Goal: Task Accomplishment & Management: Manage account settings

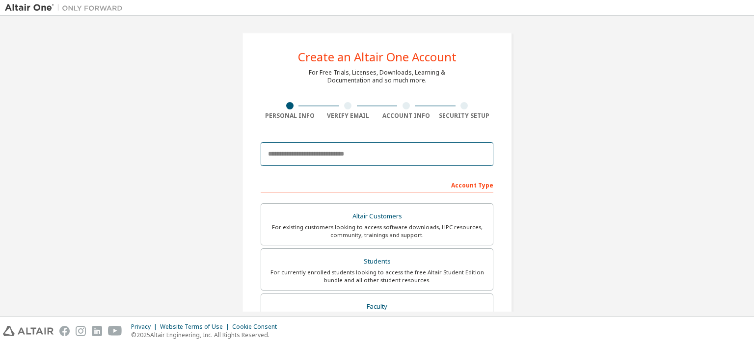
click at [355, 151] on input "email" at bounding box center [377, 154] width 233 height 24
type input "**********"
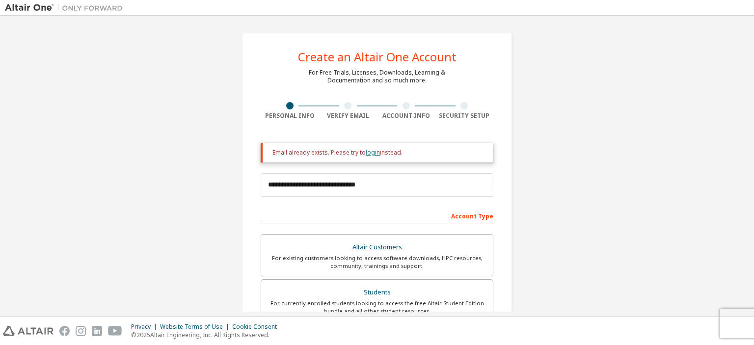
click at [367, 153] on link "login" at bounding box center [373, 152] width 14 height 8
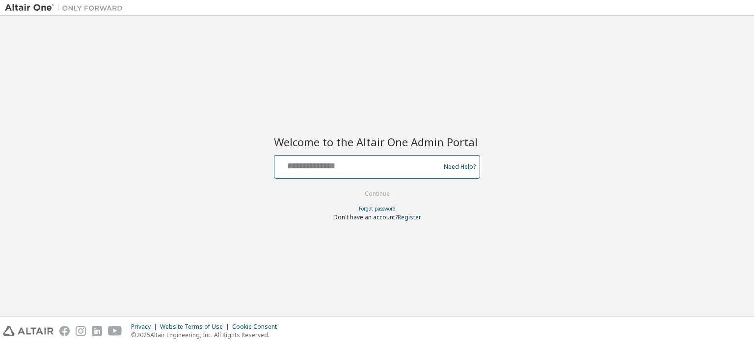
click at [359, 166] on input "text" at bounding box center [358, 165] width 160 height 14
type input "**********"
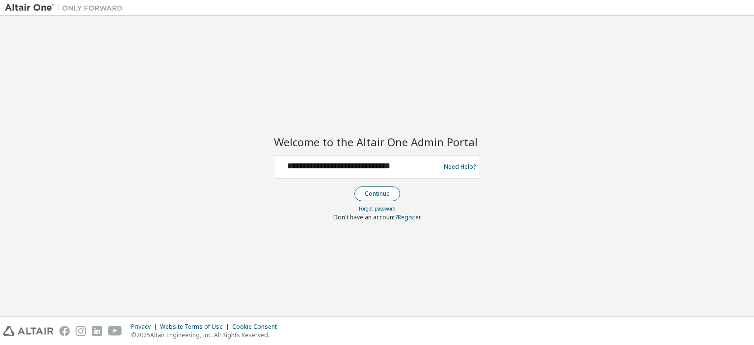
click at [375, 192] on button "Continue" at bounding box center [377, 193] width 46 height 15
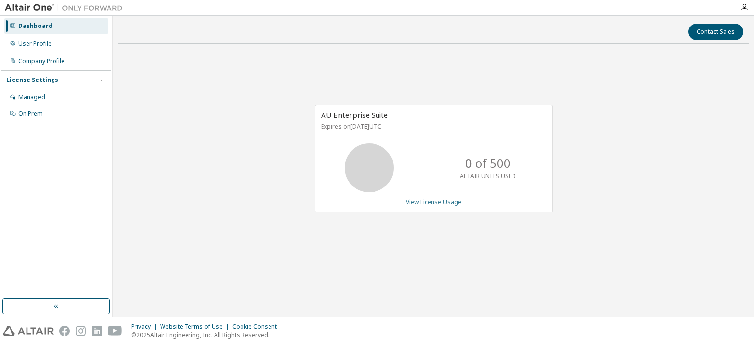
click at [423, 204] on link "View License Usage" at bounding box center [433, 202] width 55 height 8
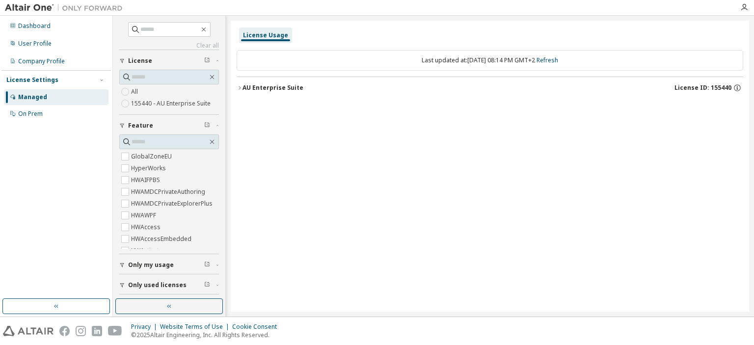
click at [151, 105] on label "155440 - AU Enterprise Suite" at bounding box center [171, 104] width 81 height 12
click at [239, 88] on icon "button" at bounding box center [240, 88] width 6 height 6
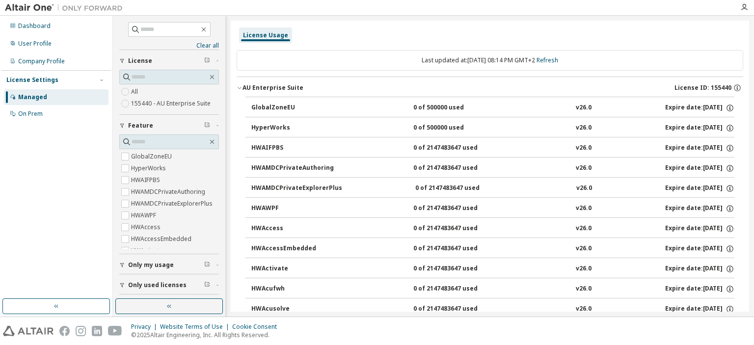
click at [239, 88] on icon "button" at bounding box center [240, 88] width 6 height 6
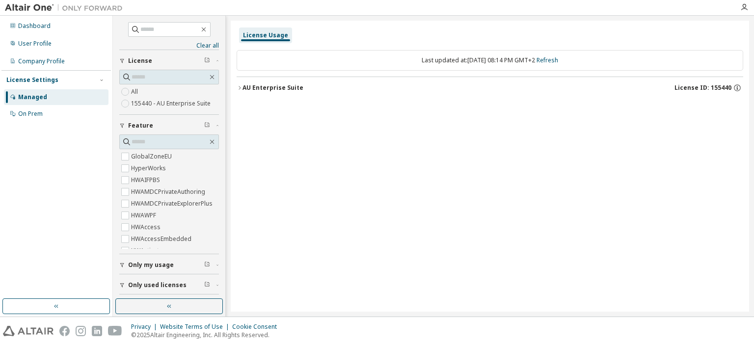
click at [239, 88] on icon "button" at bounding box center [240, 88] width 6 height 6
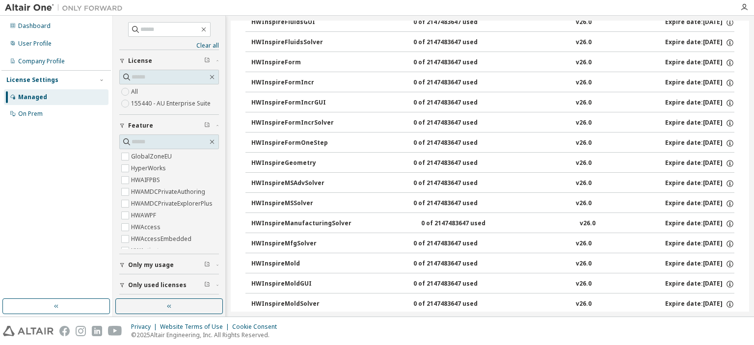
scroll to position [2423, 0]
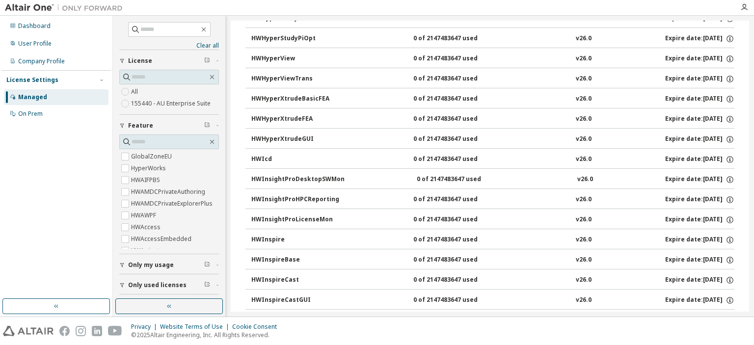
click at [438, 276] on div "0 of 2147483647 used" at bounding box center [457, 280] width 88 height 9
click at [628, 276] on div "HWInspireCast 0 of 2147483647 used v26.0 Expire date: [DATE]" at bounding box center [492, 280] width 483 height 9
click at [260, 276] on div "HWInspireCast" at bounding box center [295, 280] width 88 height 9
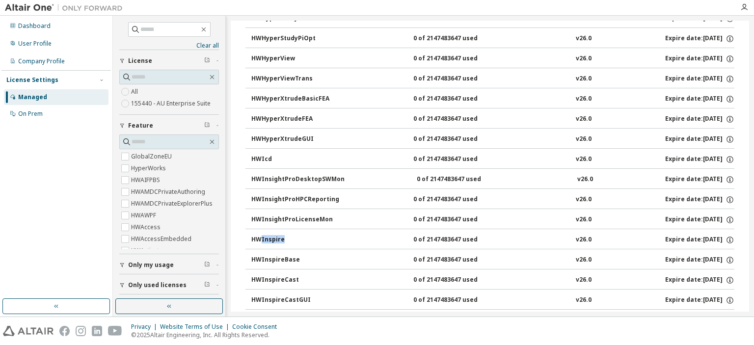
click at [260, 276] on div "HWInspireCast" at bounding box center [295, 280] width 88 height 9
click at [426, 276] on div "0 of 2147483647 used" at bounding box center [457, 280] width 88 height 9
click at [576, 276] on div "v26.0" at bounding box center [584, 280] width 16 height 9
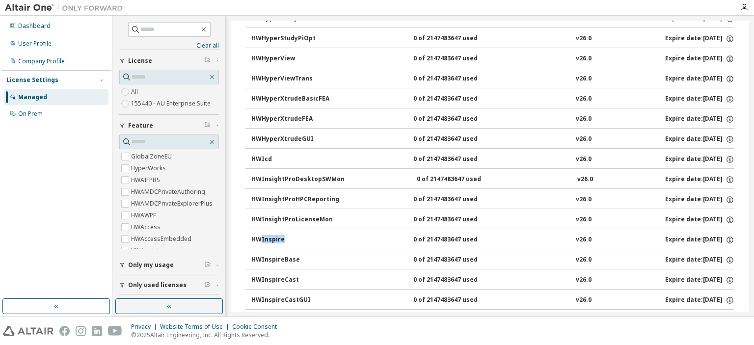
click at [576, 276] on div "v26.0" at bounding box center [584, 280] width 16 height 9
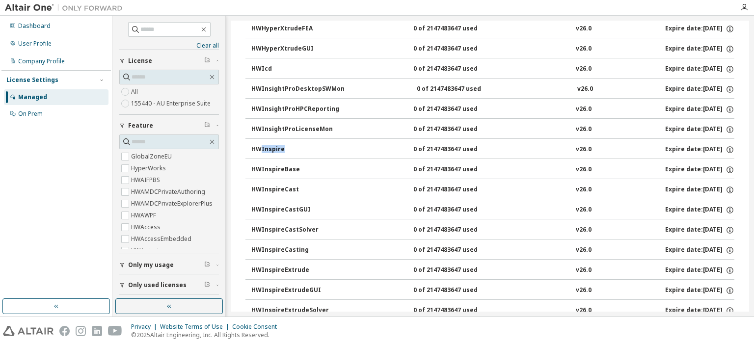
scroll to position [2517, 0]
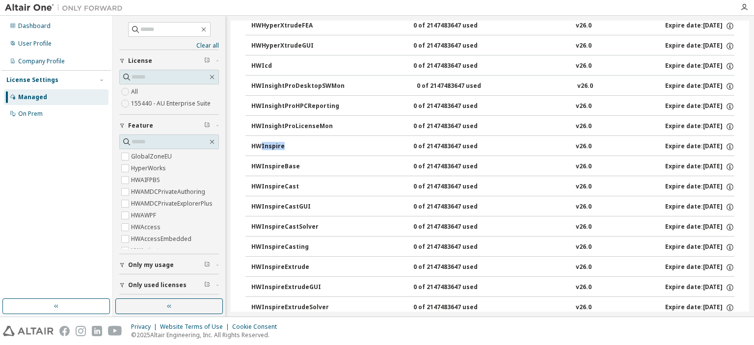
click at [144, 285] on span "Only used licenses" at bounding box center [157, 285] width 58 height 8
click at [28, 51] on div "User Profile" at bounding box center [56, 44] width 105 height 16
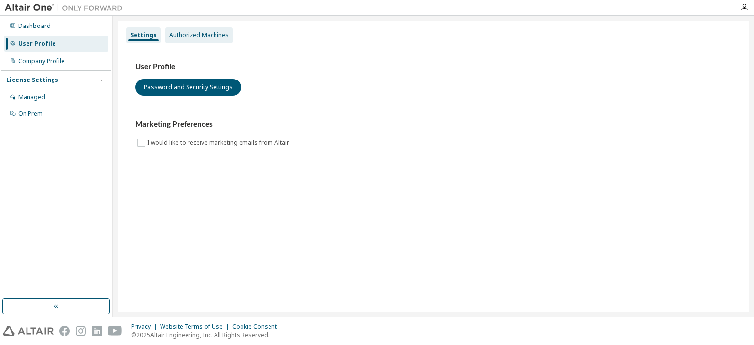
click at [224, 38] on div "Authorized Machines" at bounding box center [198, 35] width 59 height 8
